Goal: Task Accomplishment & Management: Use online tool/utility

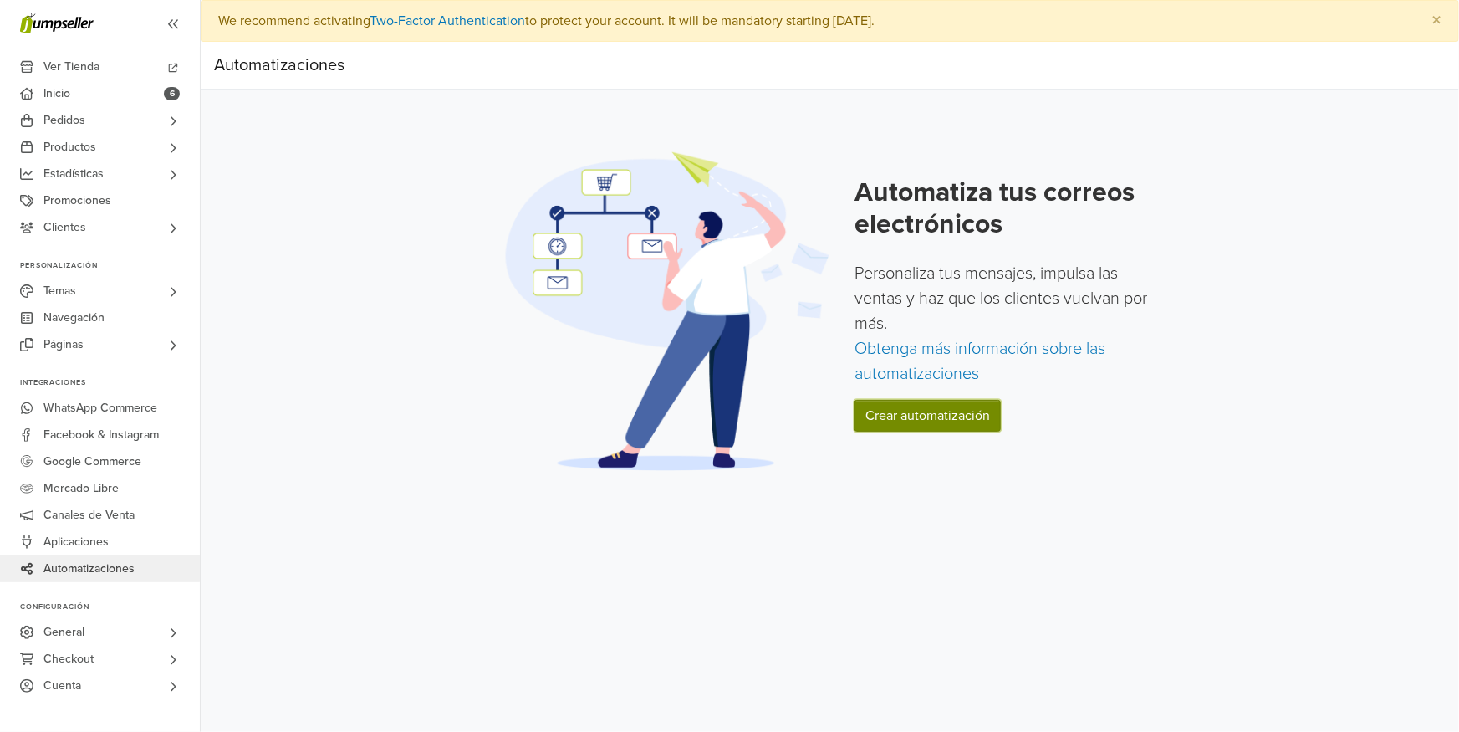
click at [962, 412] on link "Crear automatización" at bounding box center [928, 416] width 146 height 32
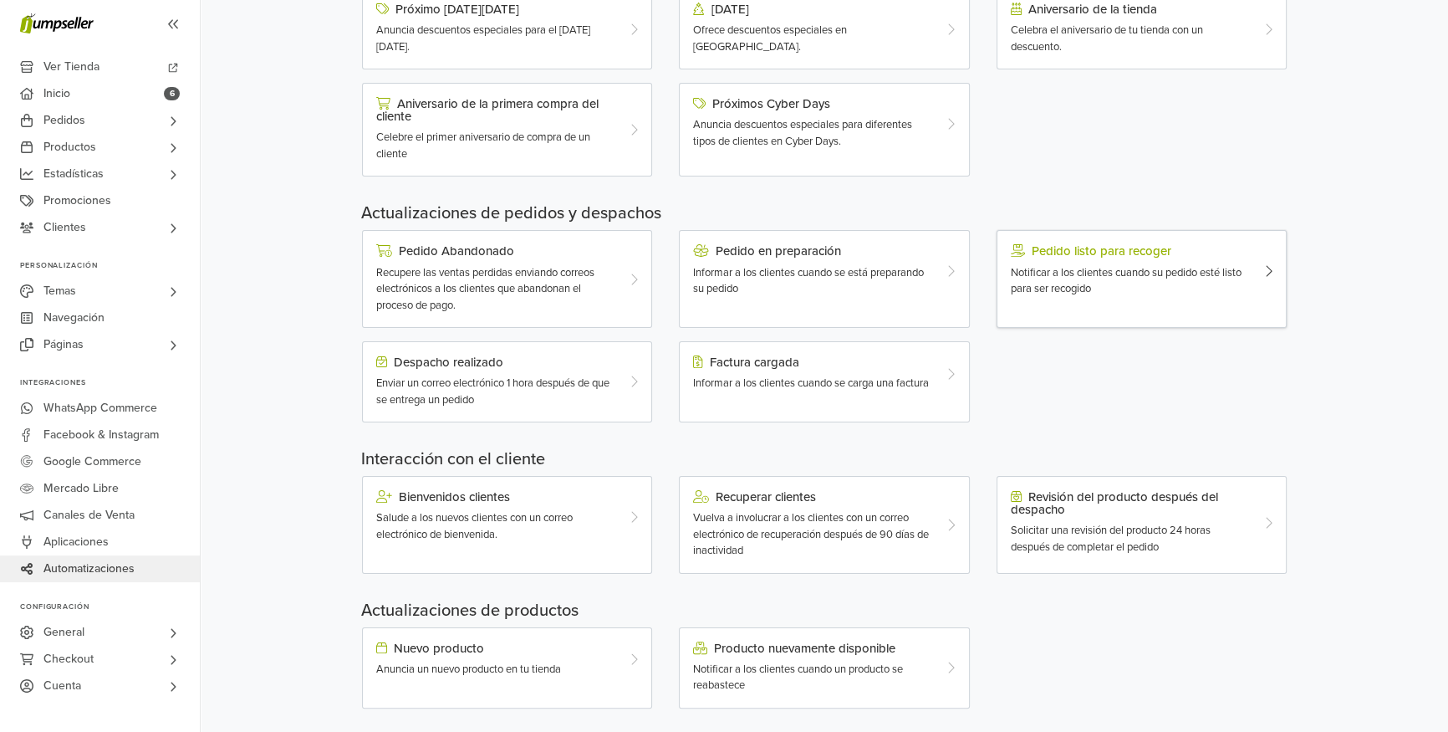
scroll to position [377, 0]
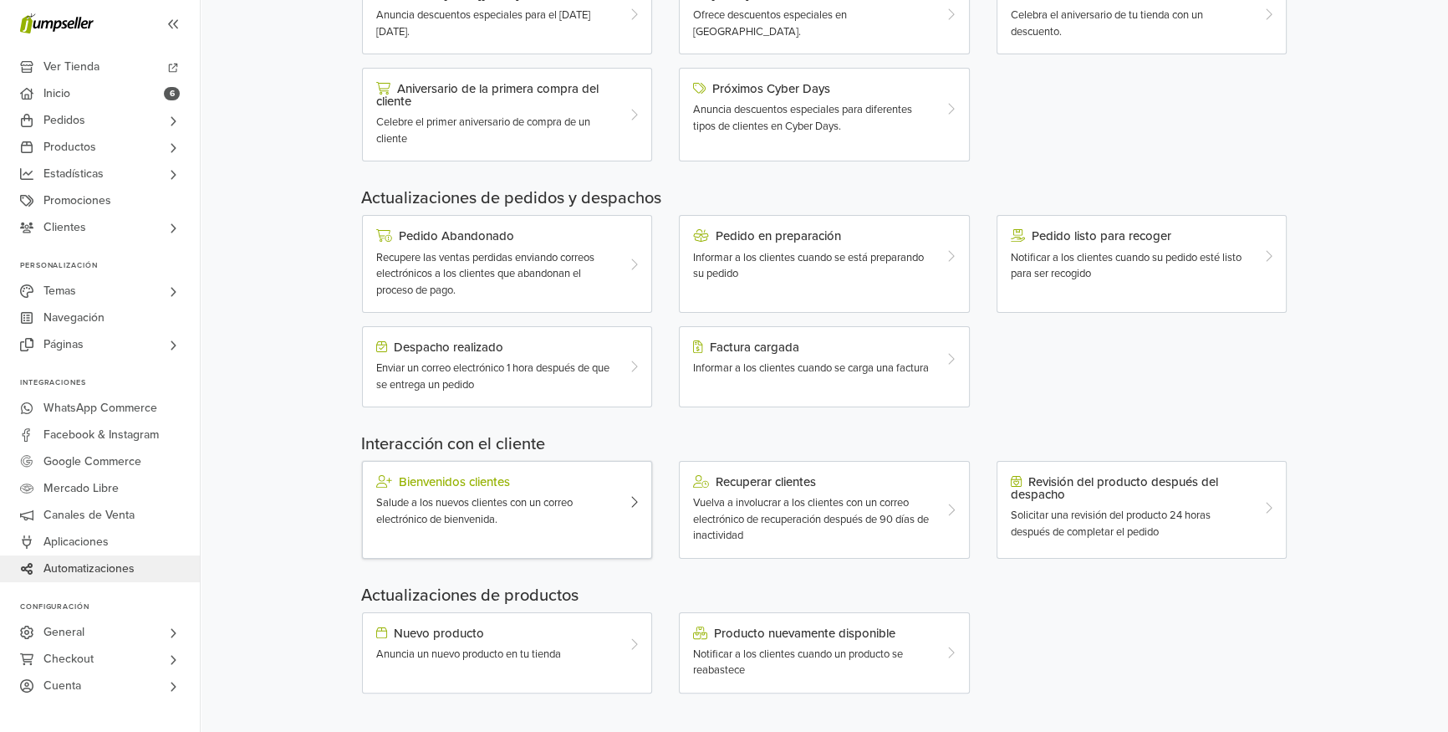
click at [456, 515] on span "Salude a los nuevos clientes con un correo electrónico de bienvenida." at bounding box center [474, 511] width 197 height 30
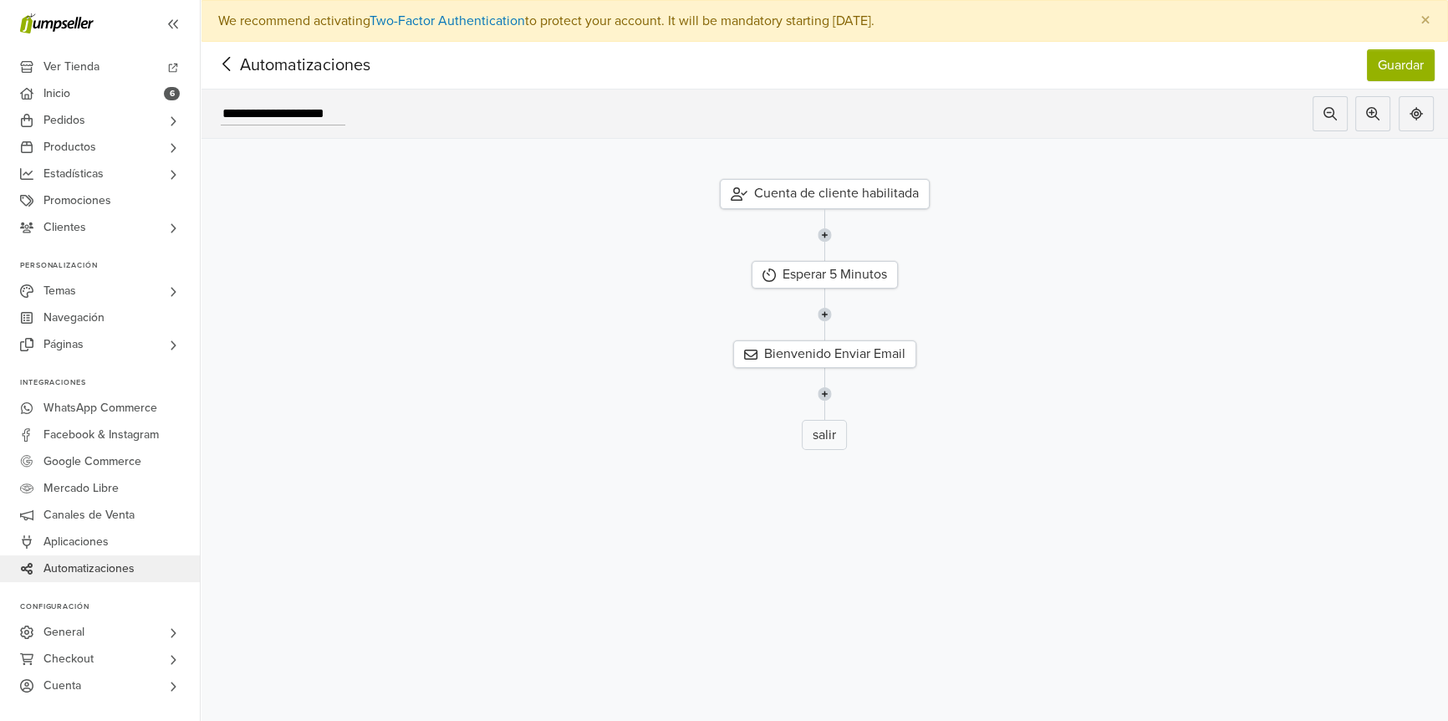
click at [268, 68] on span "Automatizaciones" at bounding box center [279, 65] width 130 height 25
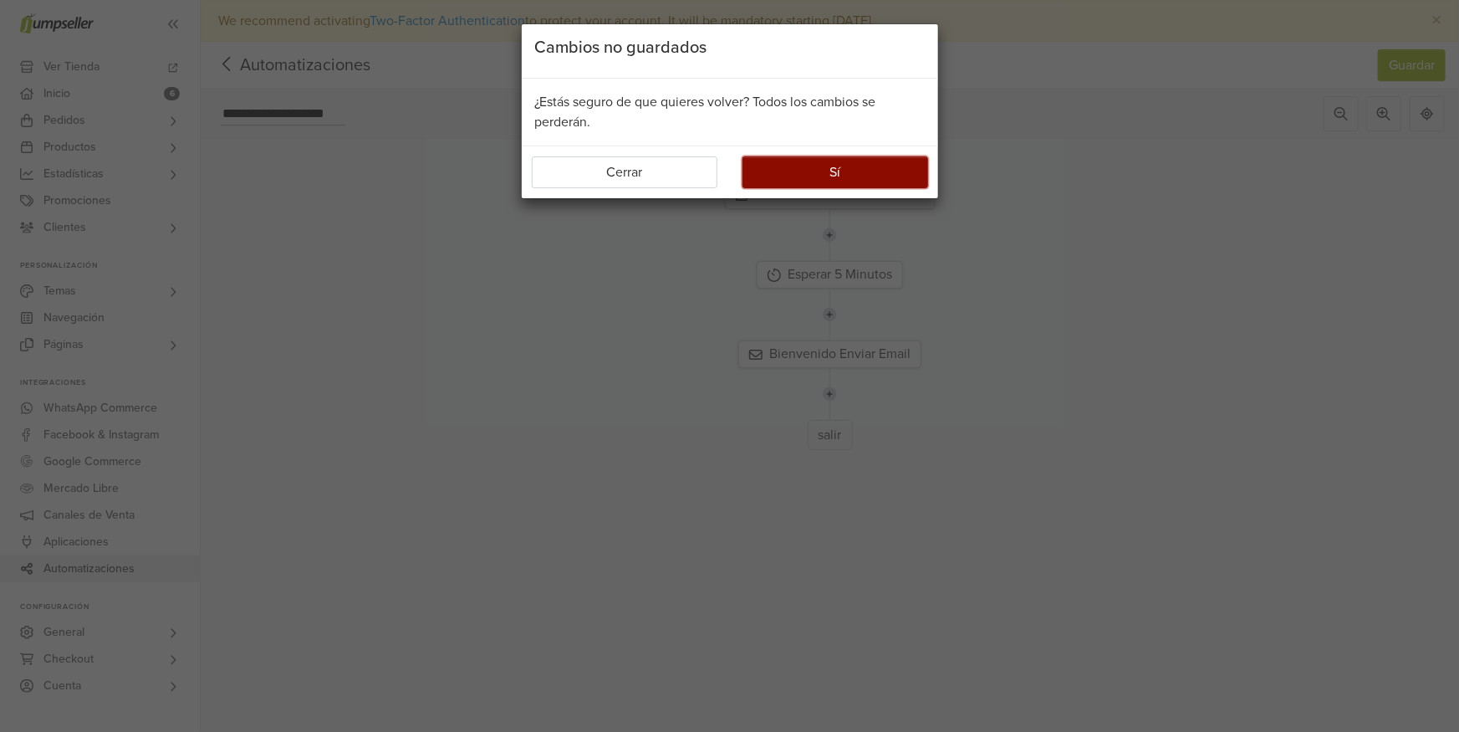
click at [789, 181] on button "Sí" at bounding box center [836, 172] width 186 height 32
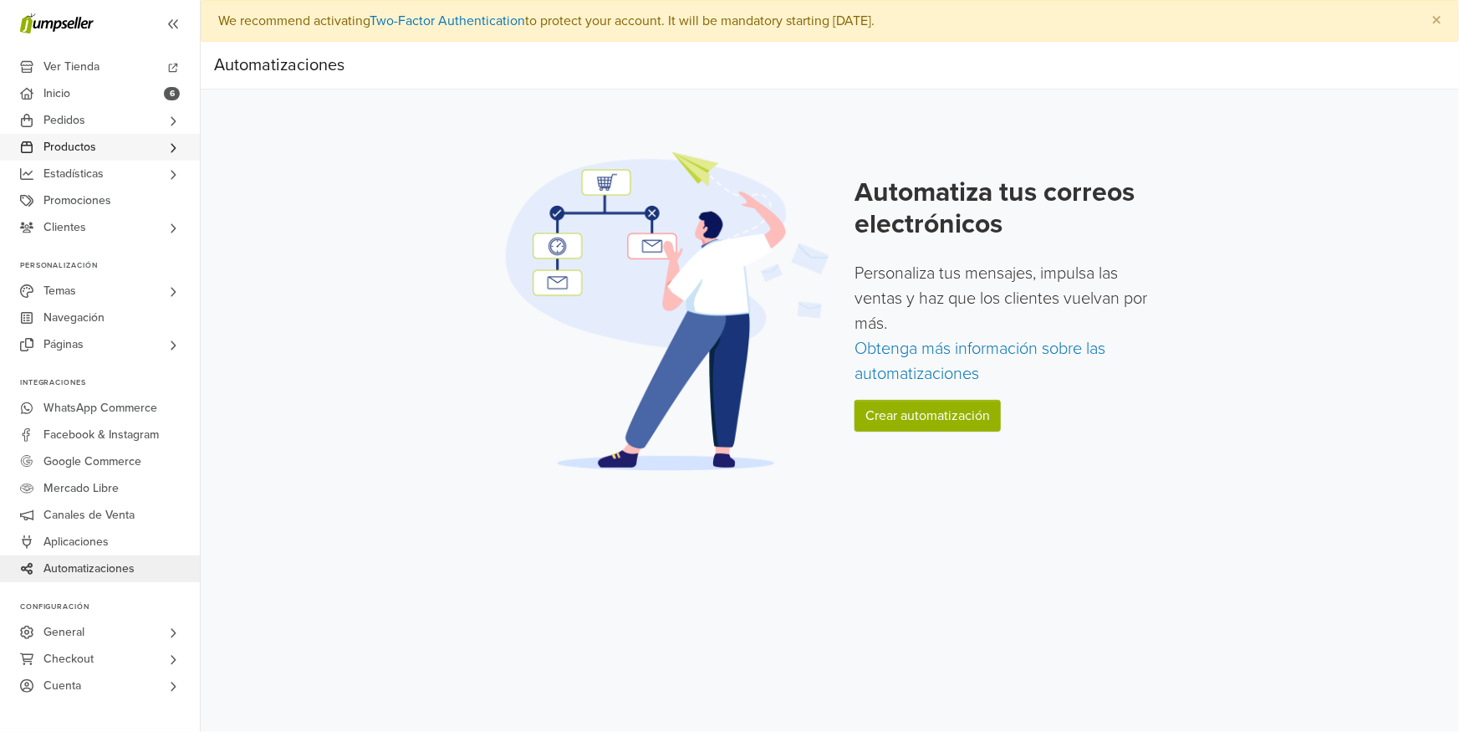
click at [100, 151] on link "Productos" at bounding box center [100, 147] width 200 height 27
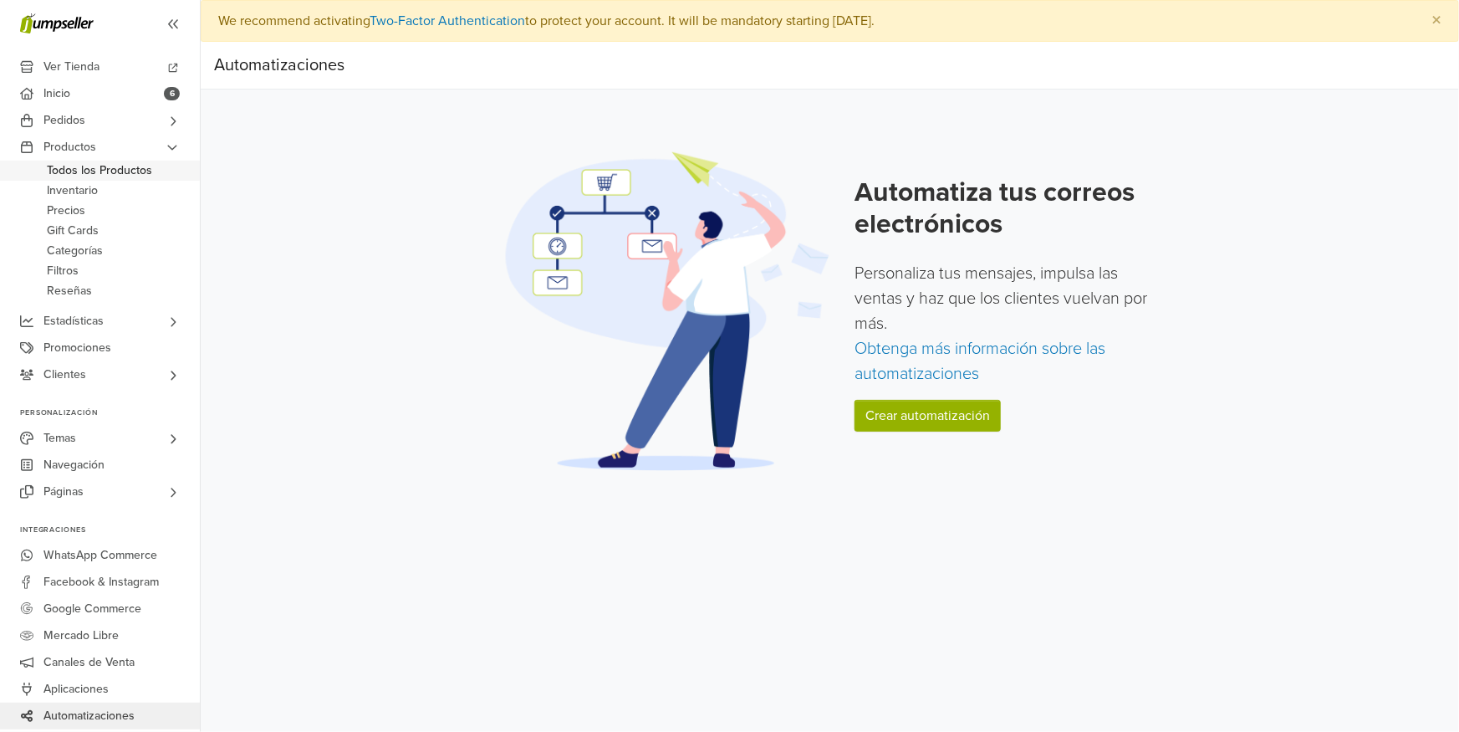
click at [110, 168] on span "Todos los Productos" at bounding box center [99, 171] width 105 height 20
